Goal: Information Seeking & Learning: Learn about a topic

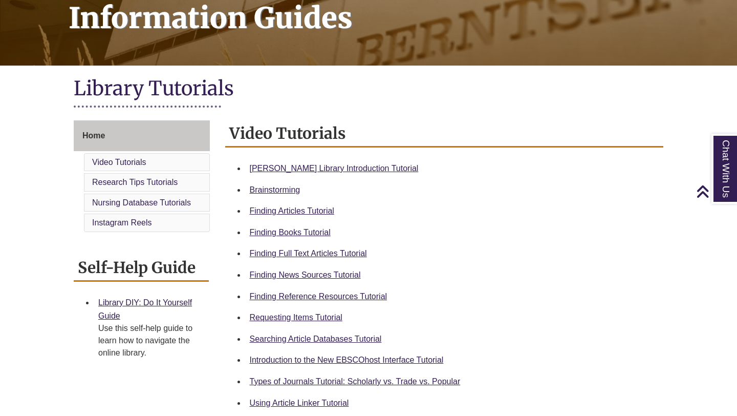
scroll to position [193, 0]
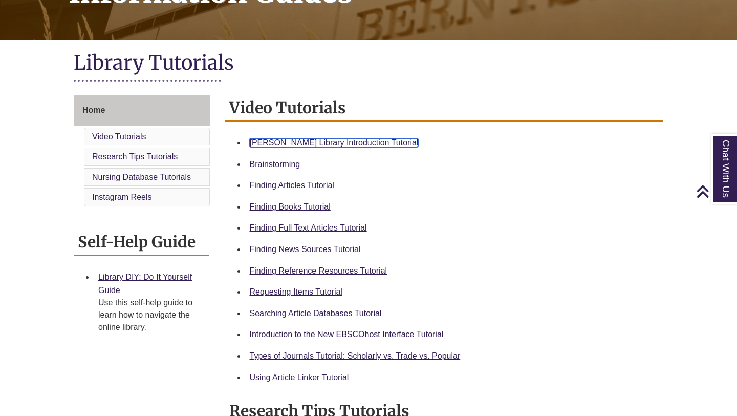
click at [276, 142] on link "Berntsen Library Introduction Tutorial" at bounding box center [334, 142] width 169 height 9
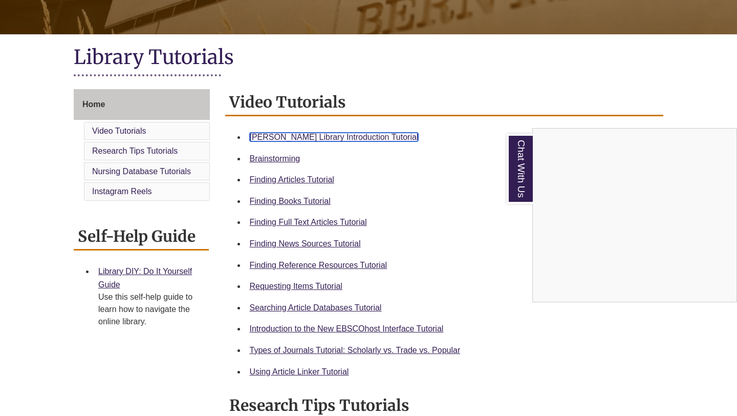
scroll to position [0, 0]
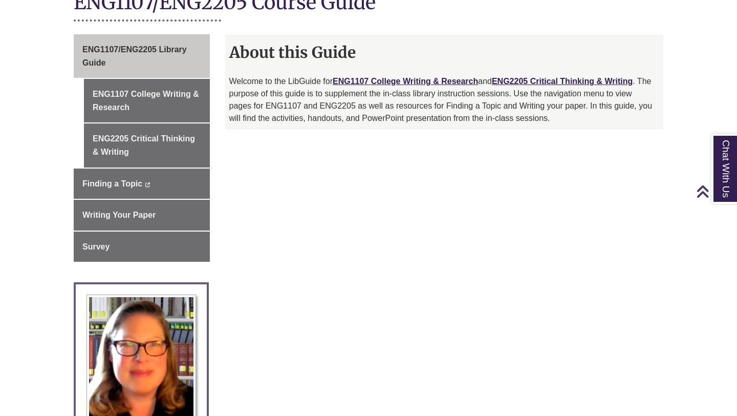
scroll to position [256, 0]
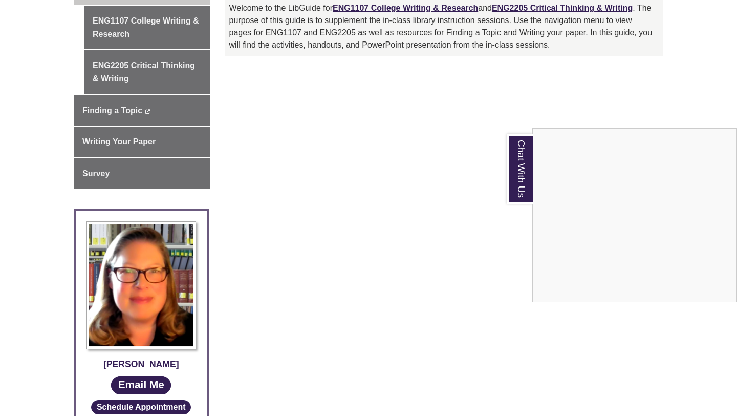
scroll to position [188, 0]
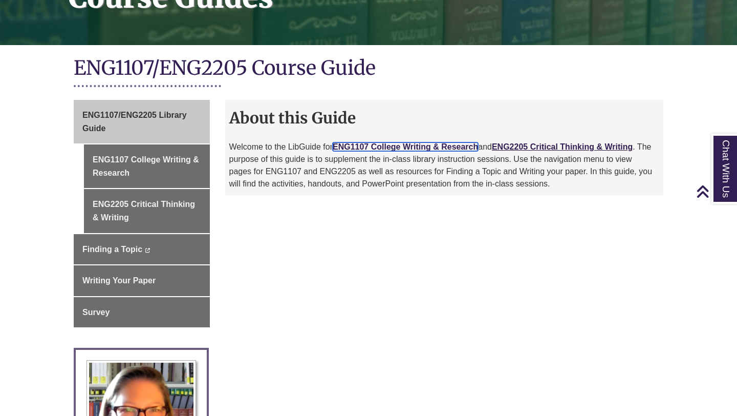
click at [397, 142] on link "ENG1107 College Writing & Research" at bounding box center [405, 146] width 145 height 9
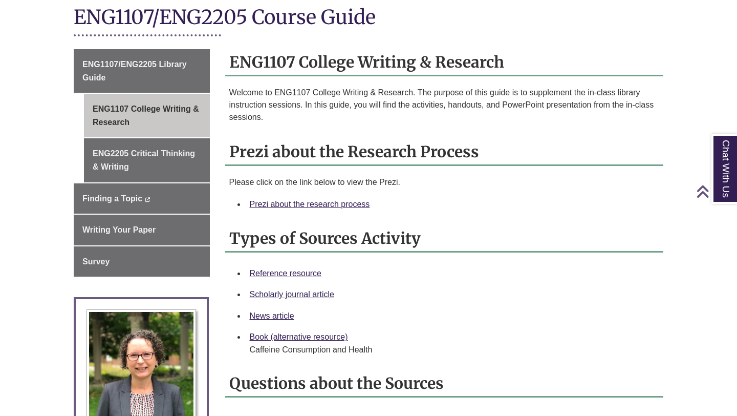
scroll to position [241, 0]
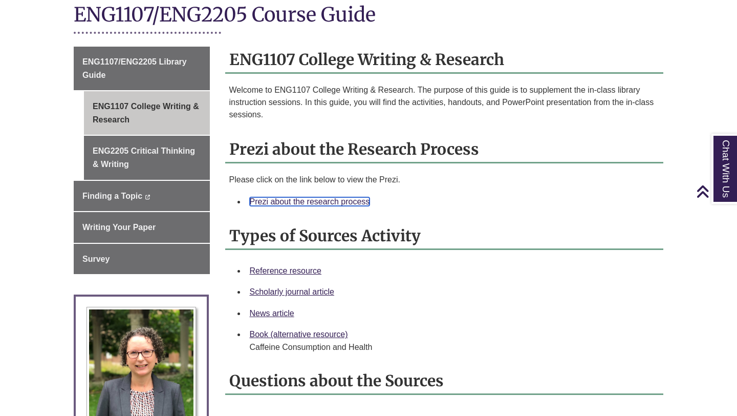
click at [266, 202] on link "Prezi about the research process" at bounding box center [310, 201] width 120 height 9
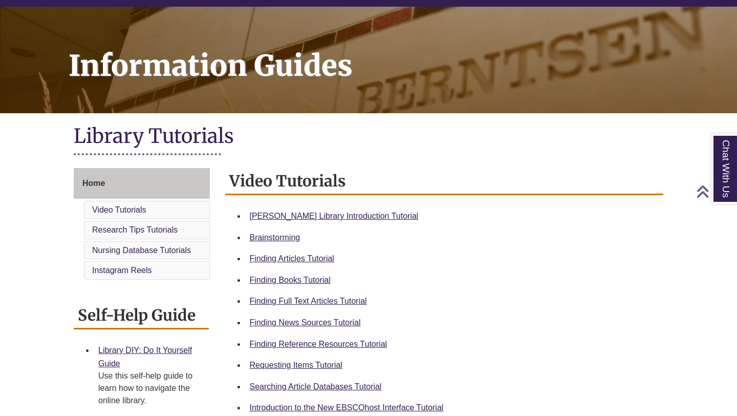
scroll to position [19, 0]
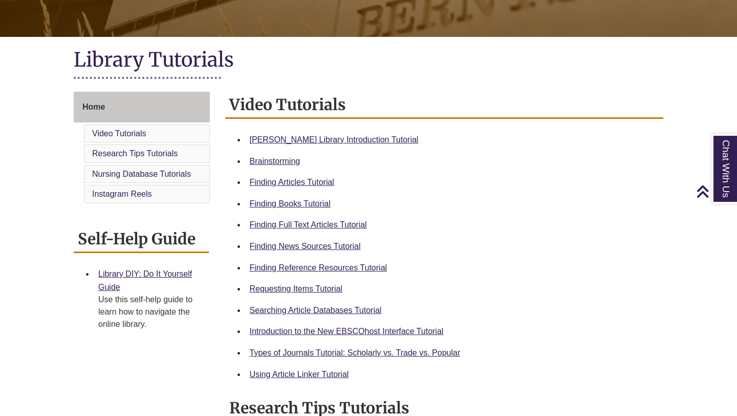
scroll to position [210, 0]
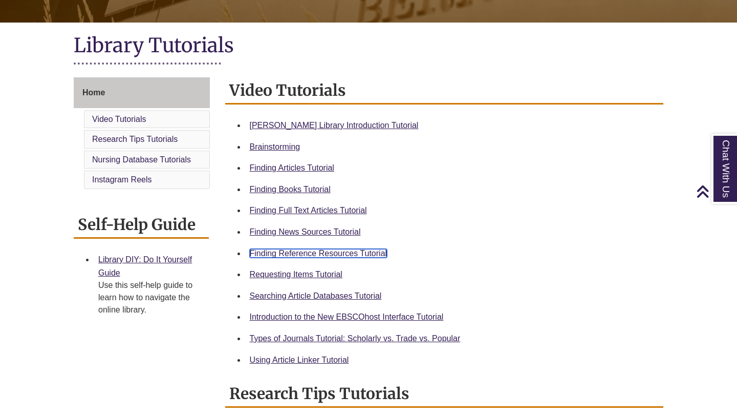
click at [267, 252] on link "Finding Reference Resources Tutorial" at bounding box center [319, 253] width 138 height 9
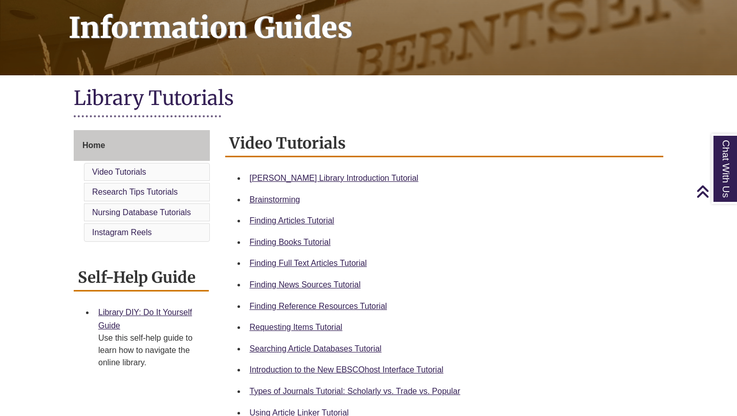
scroll to position [163, 0]
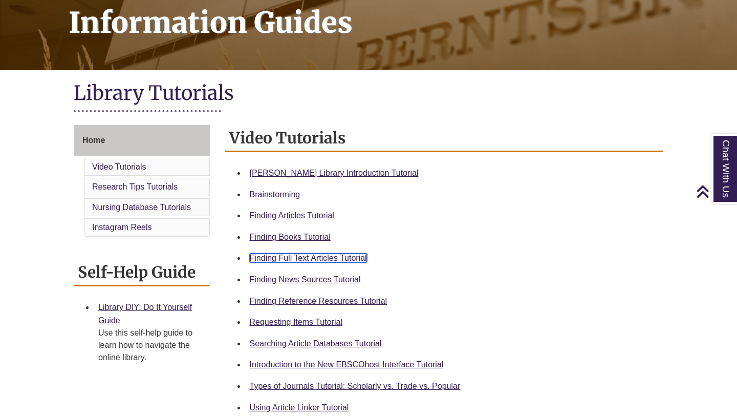
click at [265, 258] on link "Finding Full Text Articles Tutorial" at bounding box center [308, 257] width 117 height 9
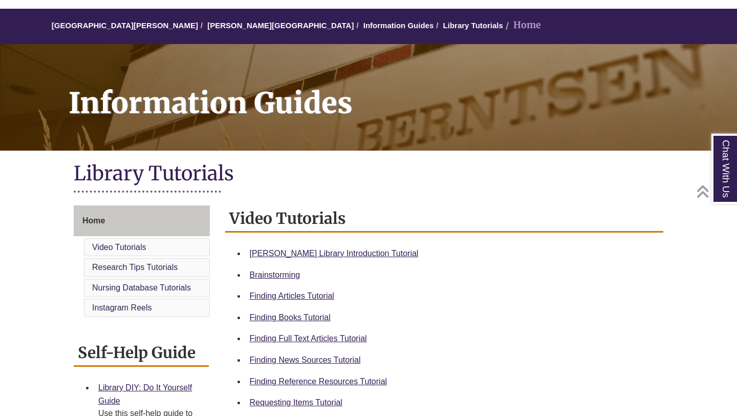
scroll to position [81, 0]
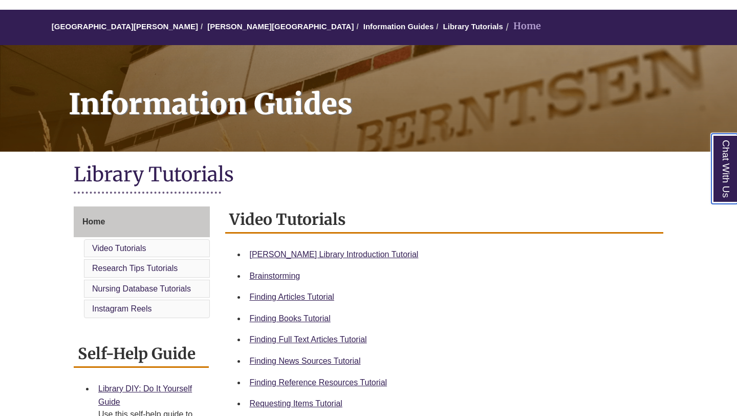
click at [714, 164] on link "Chat With Us" at bounding box center [725, 169] width 26 height 70
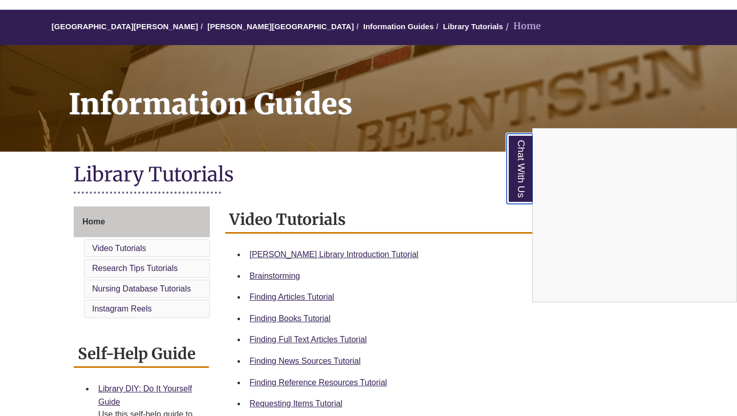
click at [511, 177] on link "Chat With Us" at bounding box center [520, 169] width 26 height 70
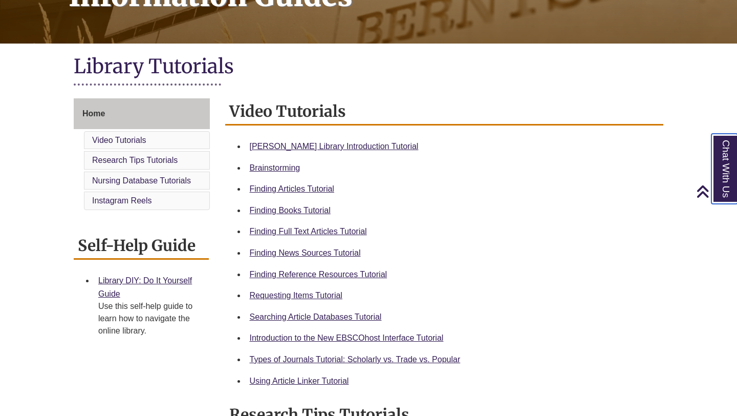
scroll to position [203, 0]
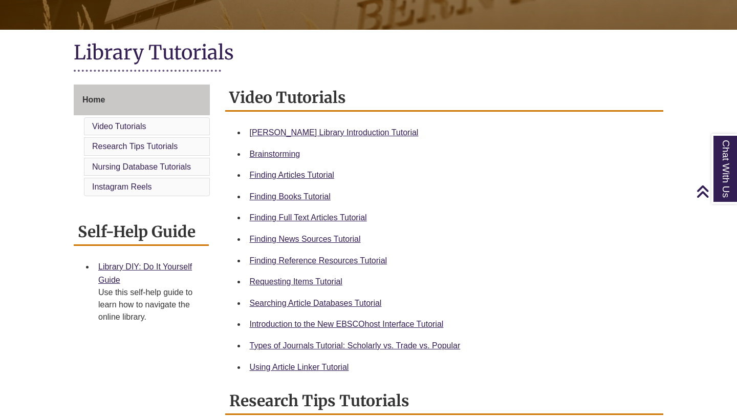
click at [116, 247] on div "Self-Help Guide Library DIY: Do It Yourself Guide Use this self-help guide to l…" at bounding box center [141, 273] width 135 height 109
click at [115, 266] on link "Library DIY: Do It Yourself Guide" at bounding box center [145, 273] width 94 height 22
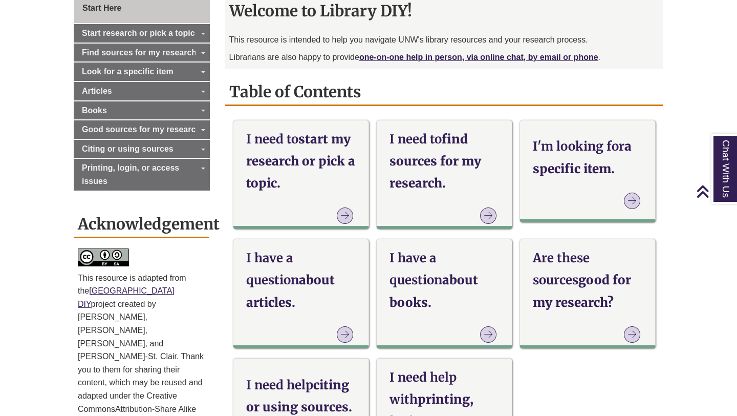
scroll to position [320, 0]
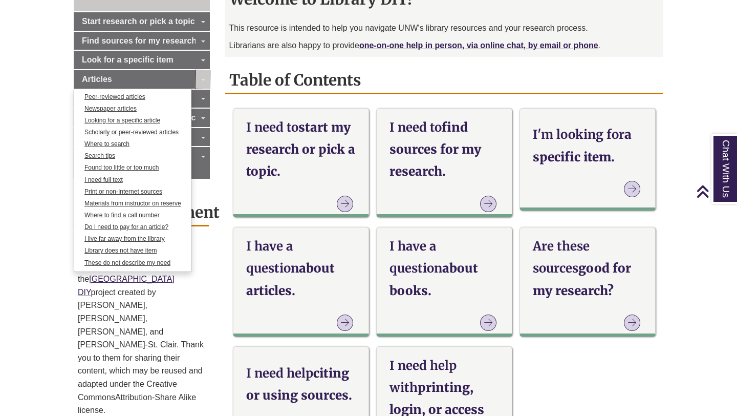
click at [200, 77] on link "Toggle Dropdown" at bounding box center [203, 79] width 14 height 18
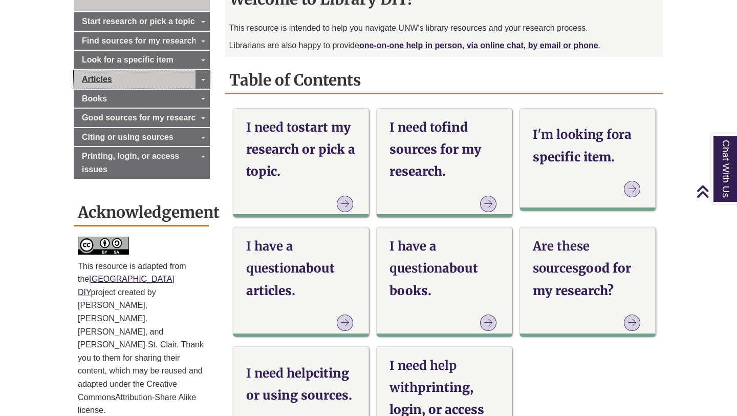
click at [142, 87] on link "Articles" at bounding box center [142, 79] width 136 height 18
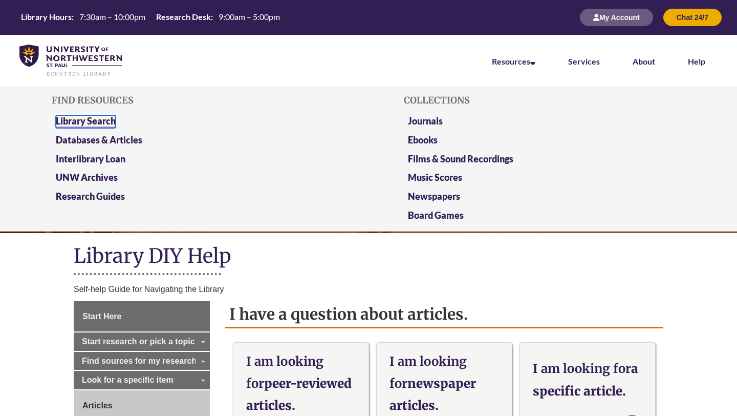
click at [93, 118] on link "Library Search" at bounding box center [86, 121] width 60 height 13
